Goal: Find specific fact: Find specific fact

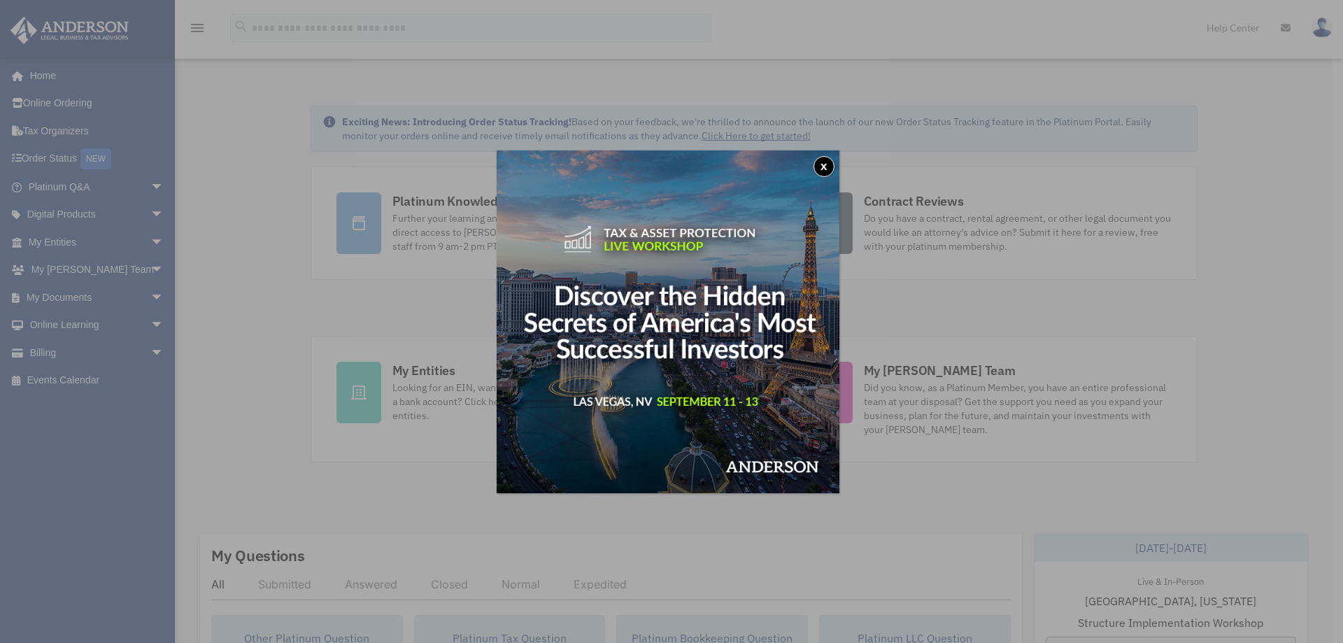
click at [829, 171] on button "x" at bounding box center [823, 166] width 21 height 21
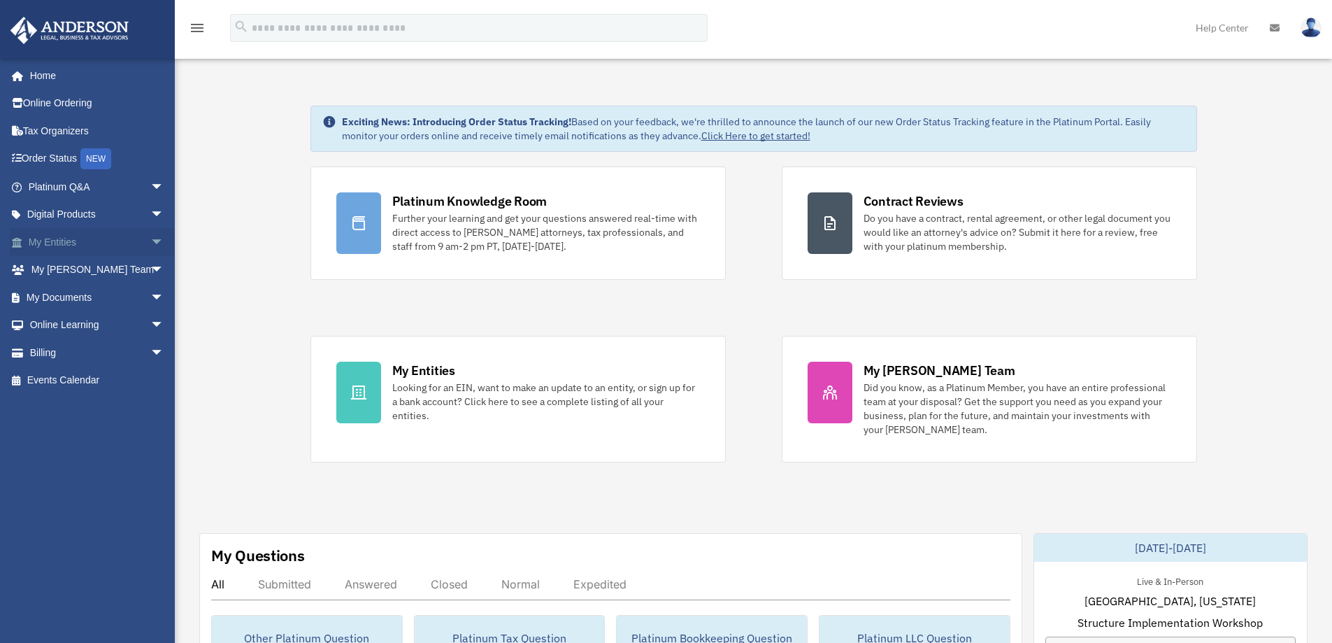
click at [150, 241] on span "arrow_drop_down" at bounding box center [164, 242] width 28 height 29
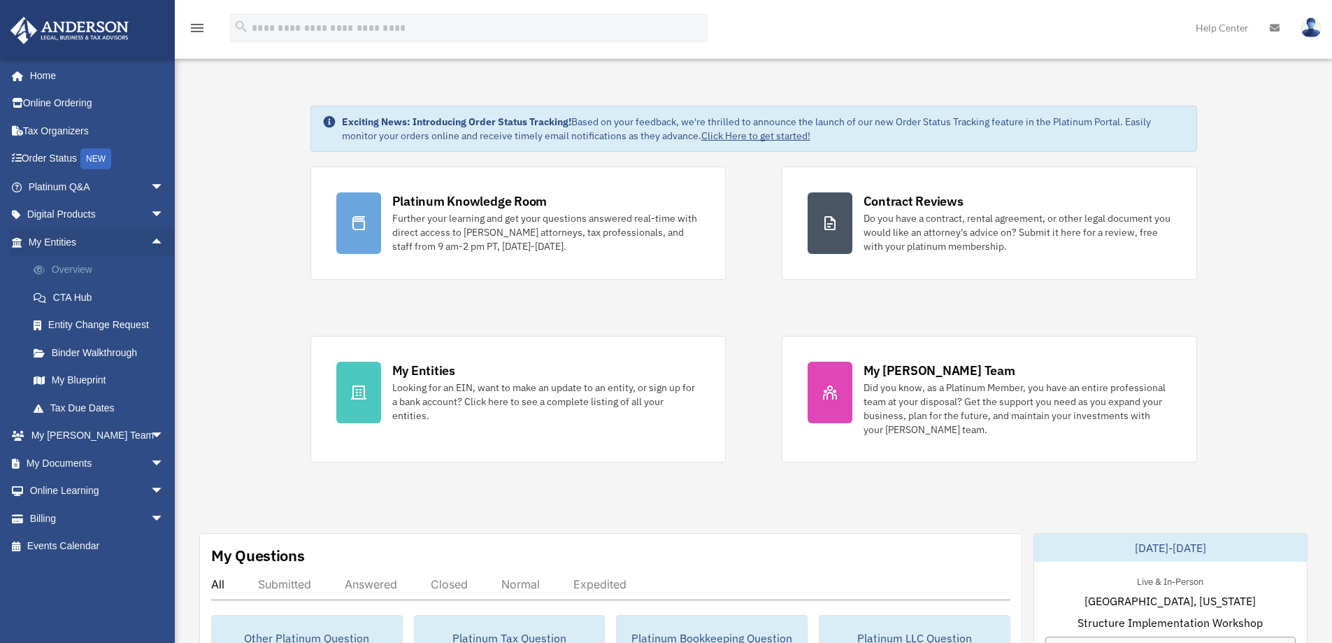
click at [78, 266] on link "Overview" at bounding box center [103, 270] width 166 height 28
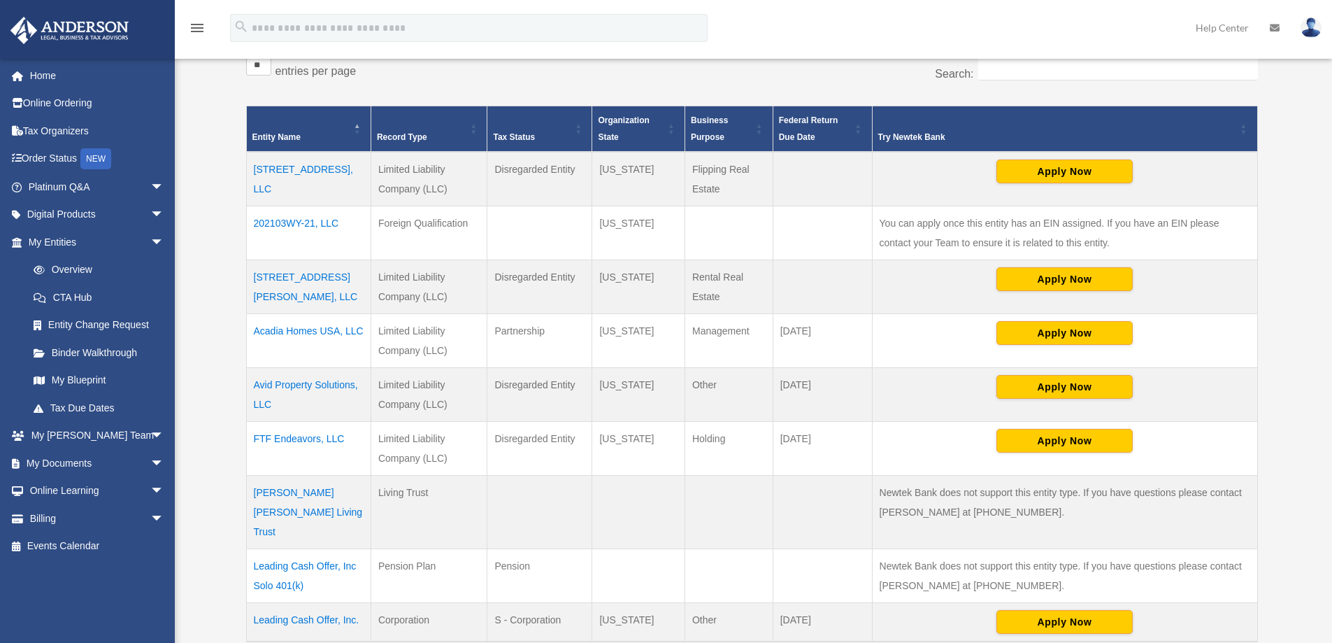
scroll to position [280, 0]
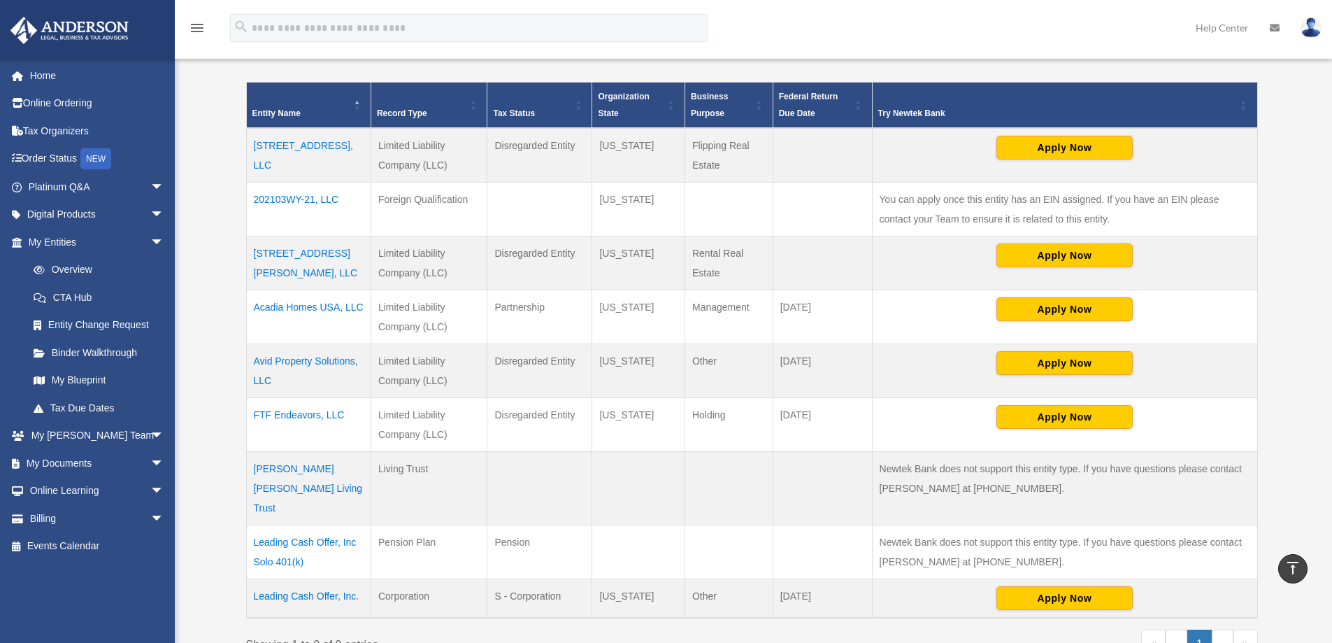
click at [286, 309] on td "Acadia Homes USA, LLC" at bounding box center [308, 317] width 125 height 54
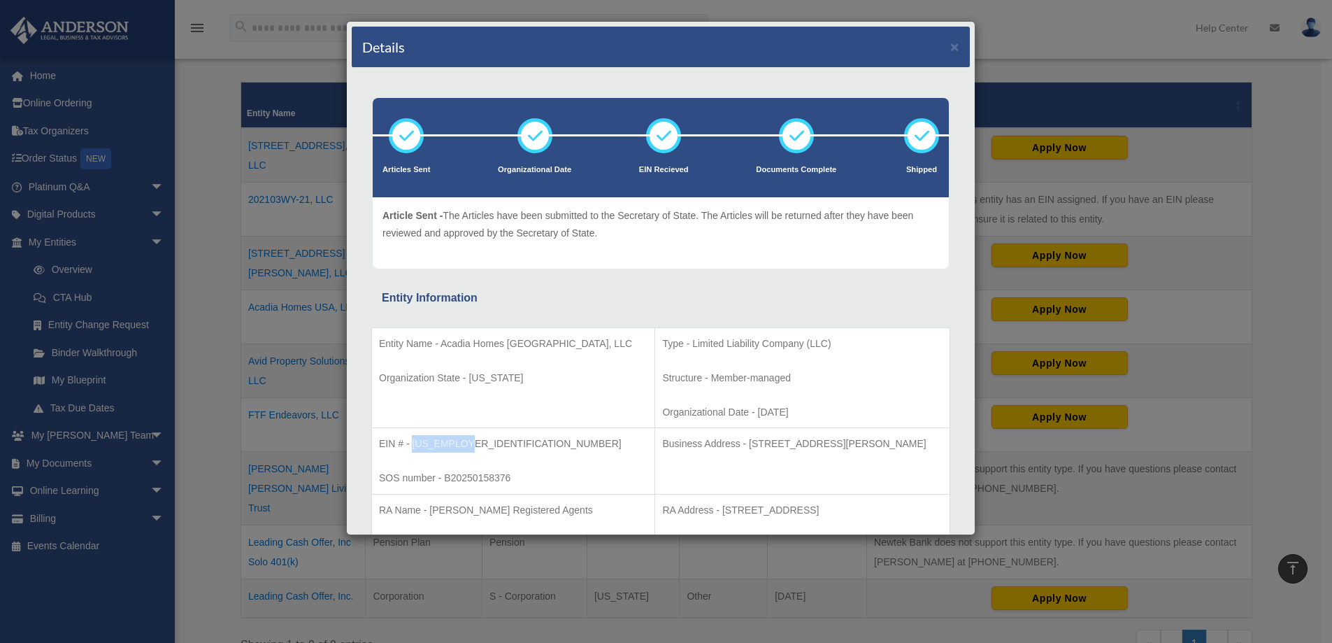
drag, startPoint x: 469, startPoint y: 442, endPoint x: 414, endPoint y: 448, distance: 55.5
click at [414, 448] on p "EIN # - 39-2732969" at bounding box center [513, 443] width 269 height 17
copy p "39-2732969"
drag, startPoint x: 660, startPoint y: 446, endPoint x: 732, endPoint y: 443, distance: 72.1
click at [732, 443] on p "Business Address - 3225 McLeod Dr, Suite 100, Las Vegas, NV 89121" at bounding box center [802, 443] width 280 height 17
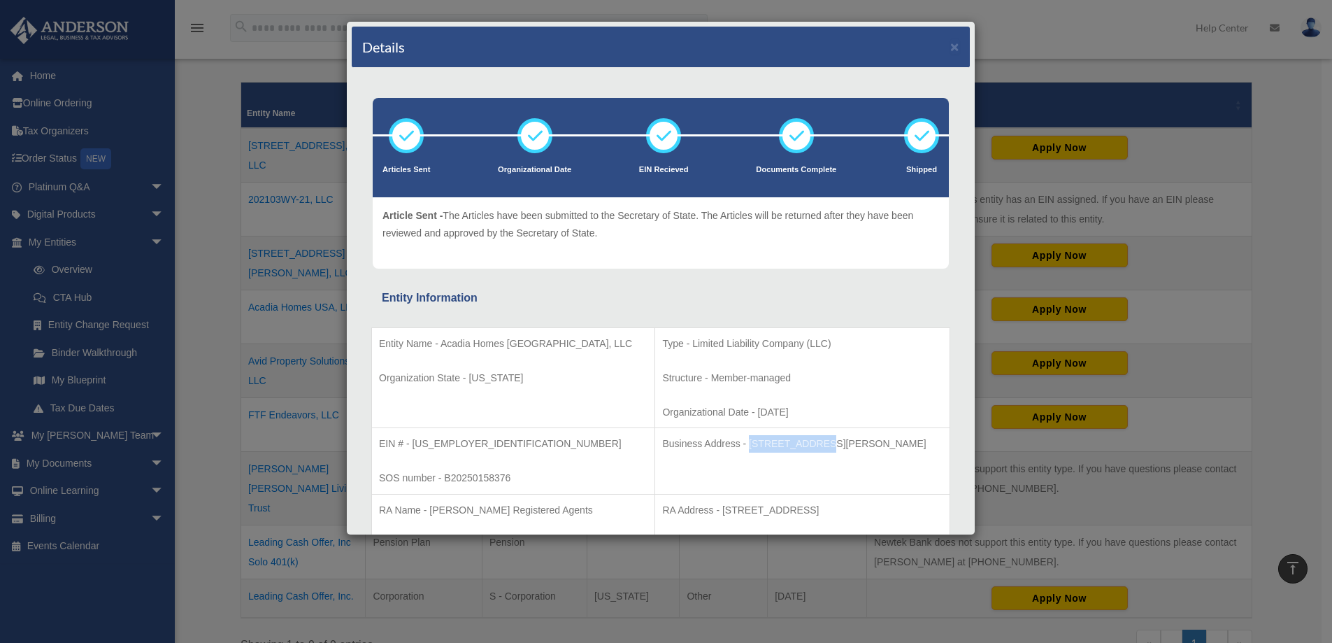
copy p "3225 McLeod Dr"
drag, startPoint x: 738, startPoint y: 444, endPoint x: 779, endPoint y: 445, distance: 41.3
click at [779, 445] on p "Business Address - 3225 McLeod Dr, Suite 100, Las Vegas, NV 89121" at bounding box center [802, 443] width 280 height 17
copy p "Suite 100"
click at [215, 359] on div "Details × Articles Sent Organizational Date" at bounding box center [666, 321] width 1332 height 643
